Goal: Navigation & Orientation: Find specific page/section

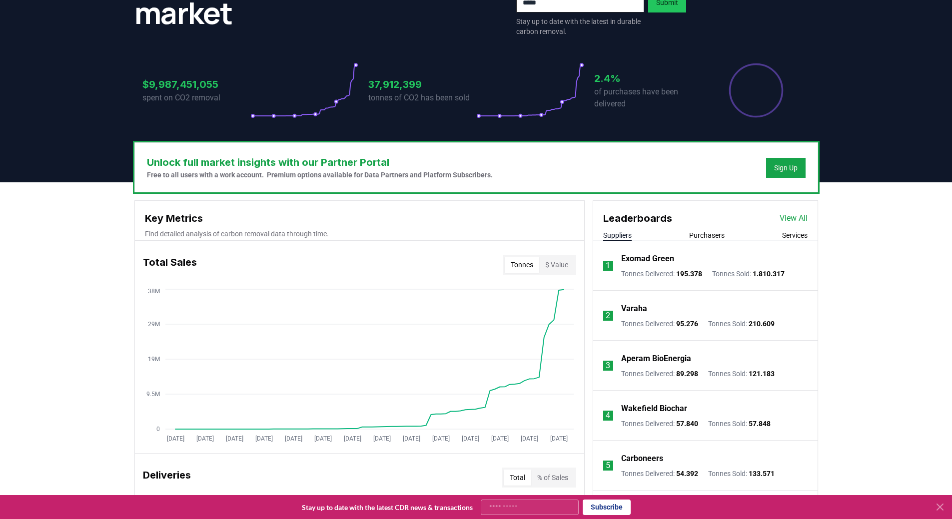
scroll to position [350, 0]
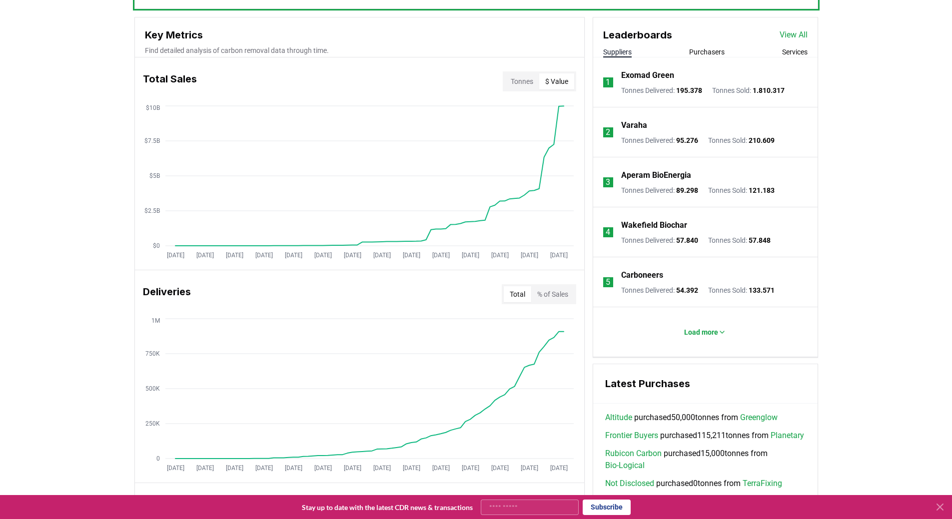
click at [562, 85] on button "$ Value" at bounding box center [556, 81] width 35 height 16
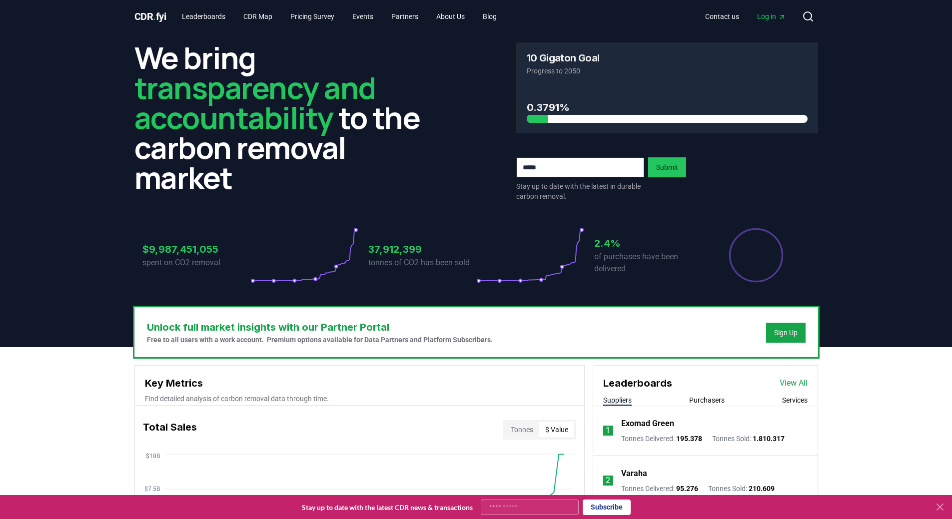
scroll to position [0, 0]
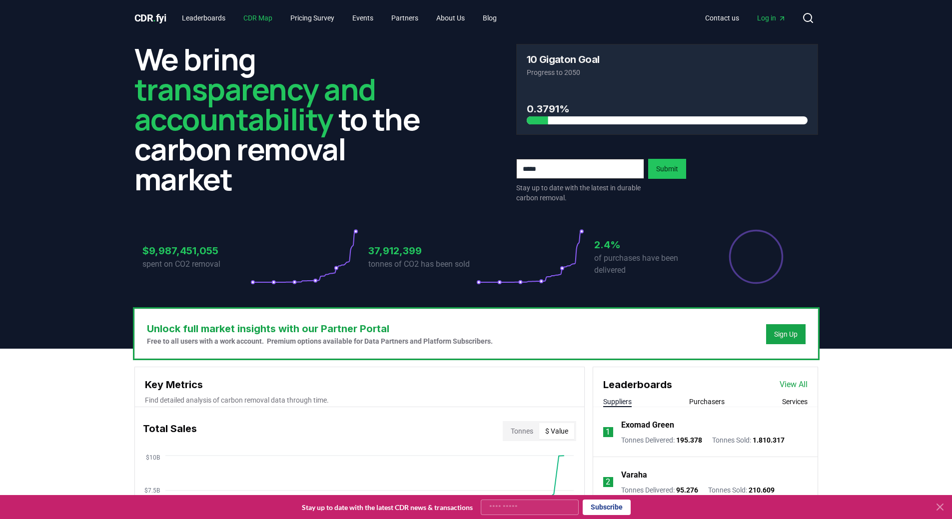
click at [258, 18] on link "CDR Map" at bounding box center [257, 18] width 45 height 18
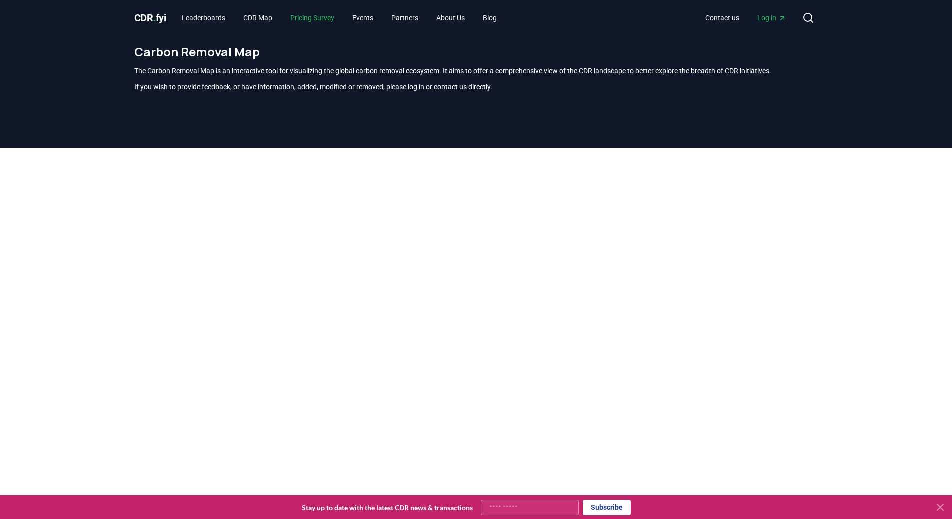
click at [321, 16] on link "Pricing Survey" at bounding box center [312, 18] width 60 height 18
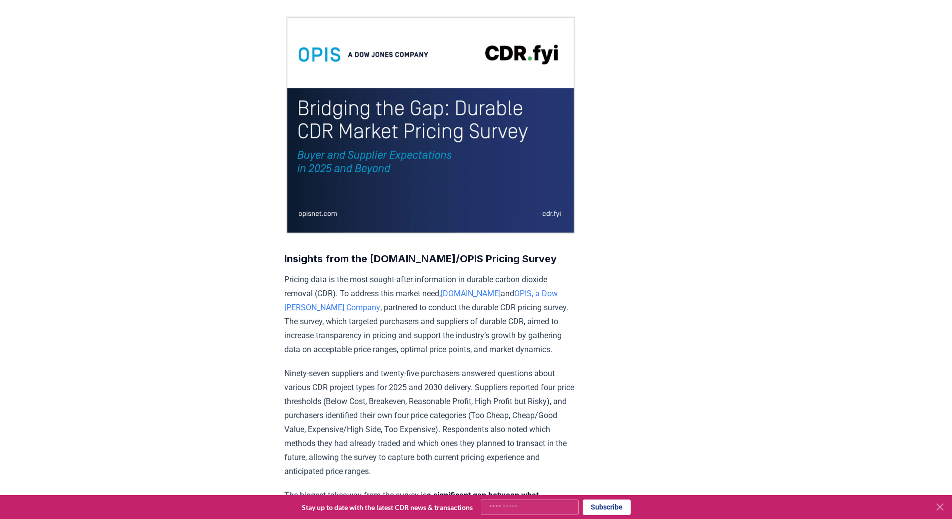
scroll to position [250, 0]
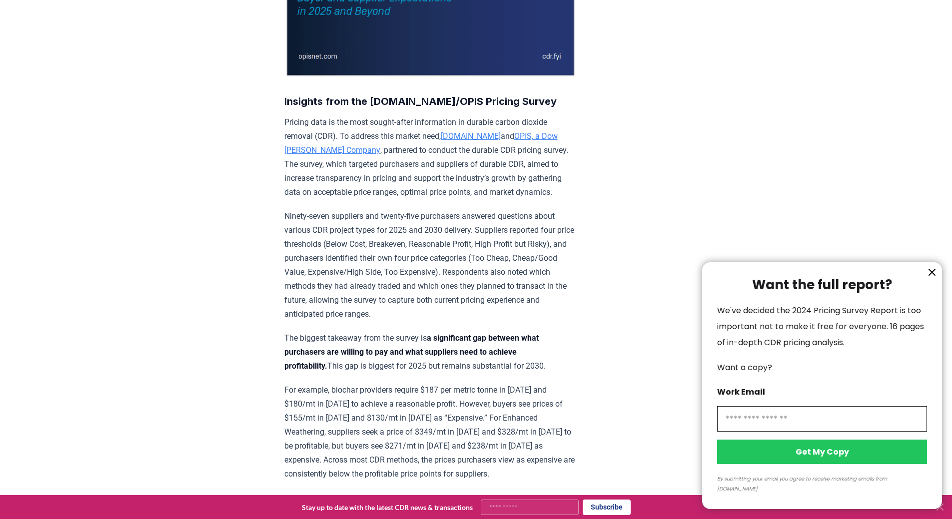
click at [934, 275] on icon "information" at bounding box center [932, 272] width 6 height 6
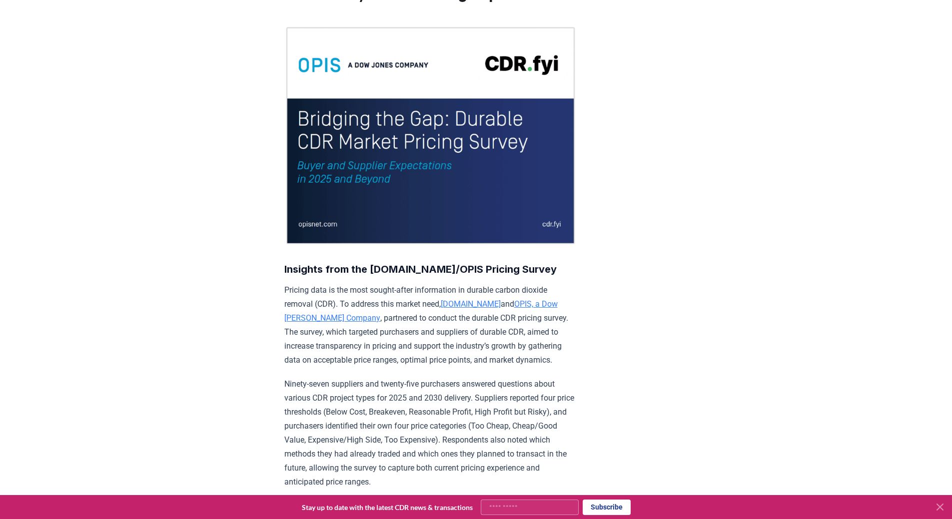
scroll to position [0, 0]
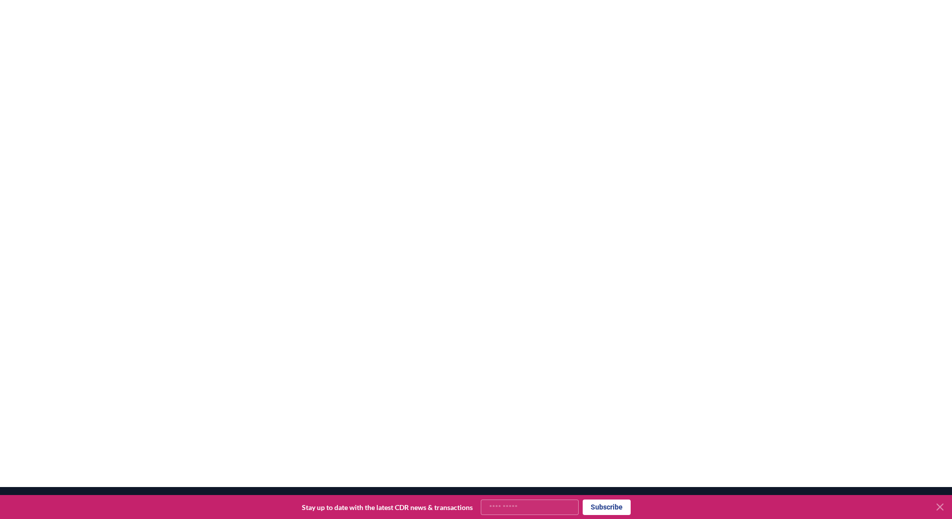
scroll to position [194, 0]
